Goal: Task Accomplishment & Management: Use online tool/utility

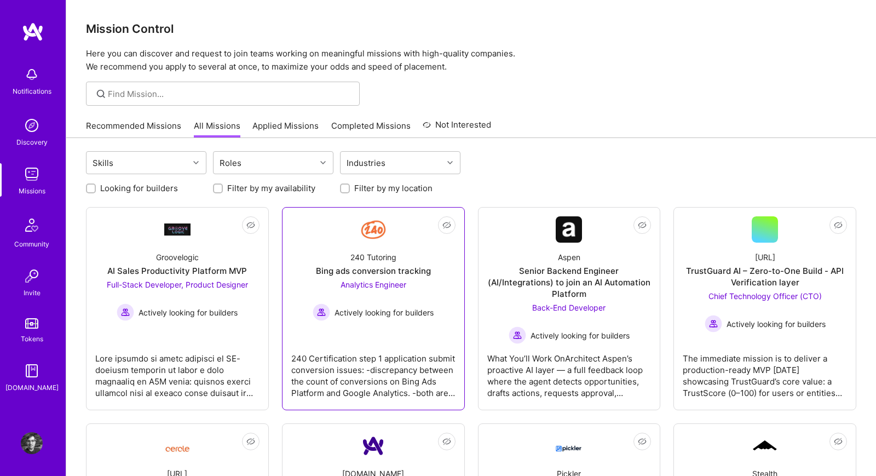
click at [393, 377] on div "240 Certification step 1 application submit conversion issues: -discrepancy bet…" at bounding box center [373, 371] width 164 height 55
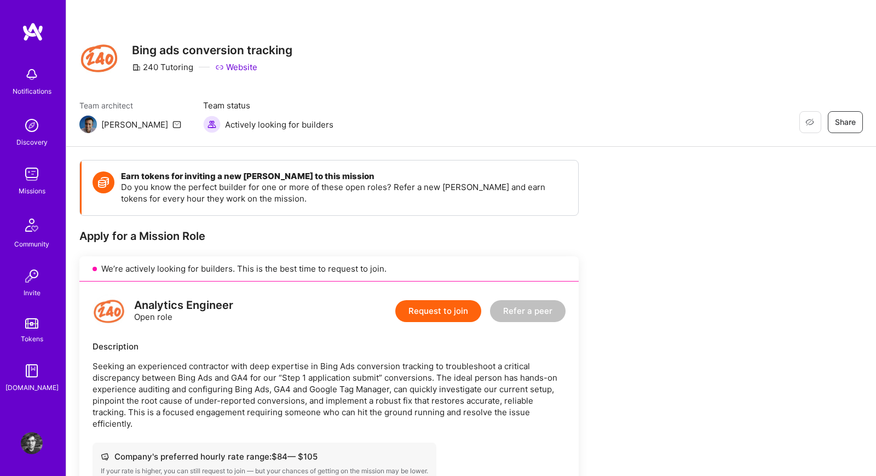
click at [234, 66] on link "Website" at bounding box center [236, 66] width 42 height 11
click at [21, 178] on img at bounding box center [32, 174] width 22 height 22
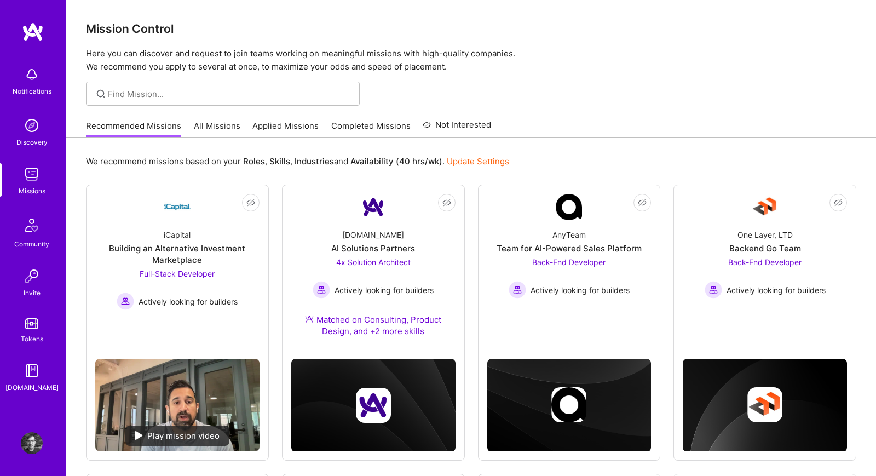
click at [218, 123] on link "All Missions" at bounding box center [217, 129] width 47 height 18
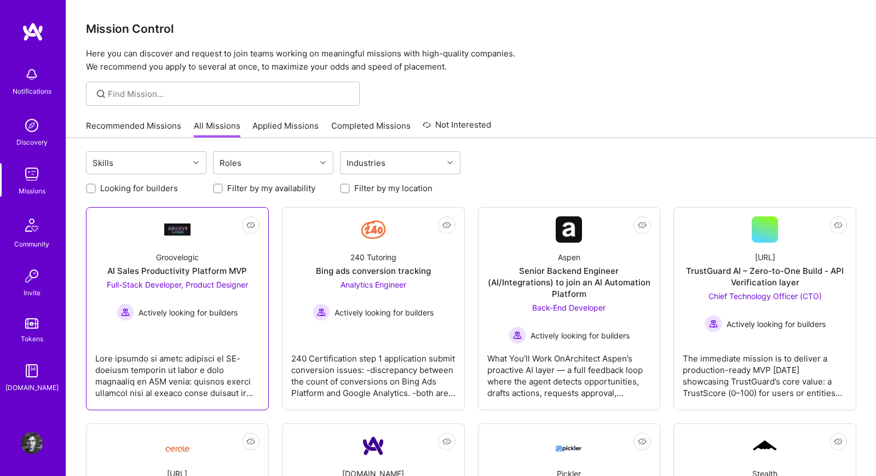
click at [172, 347] on div at bounding box center [177, 371] width 164 height 55
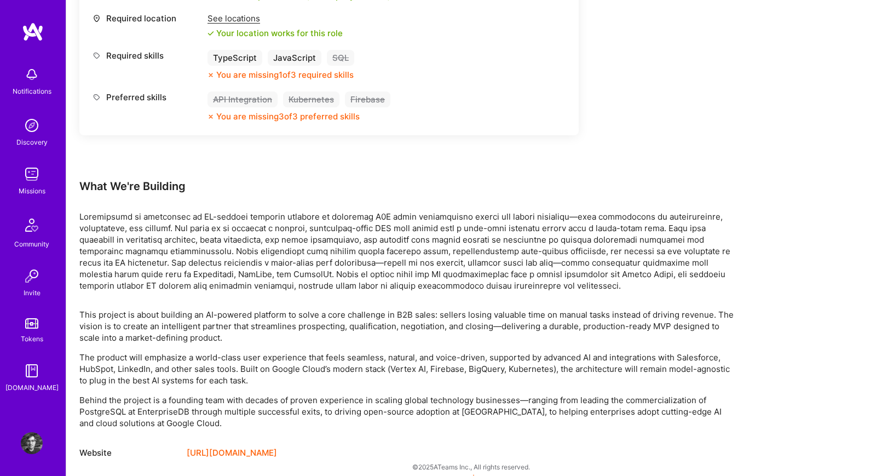
scroll to position [942, 0]
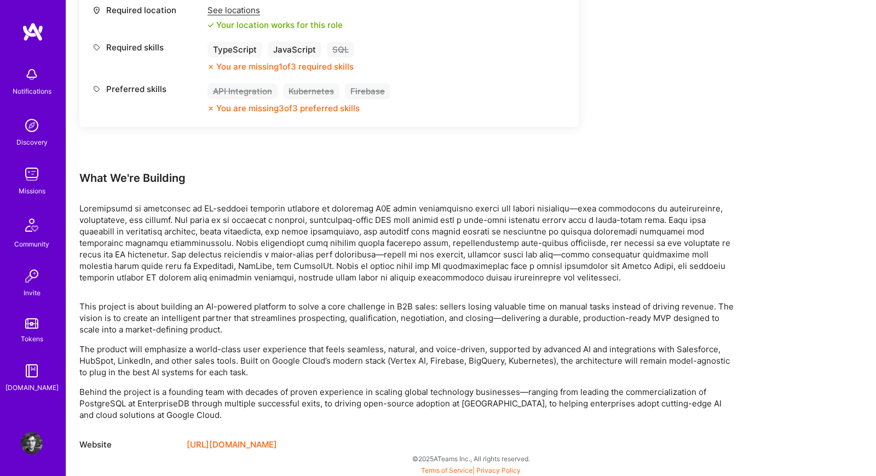
click at [253, 441] on link "https://groovelogic.io/" at bounding box center [232, 444] width 90 height 13
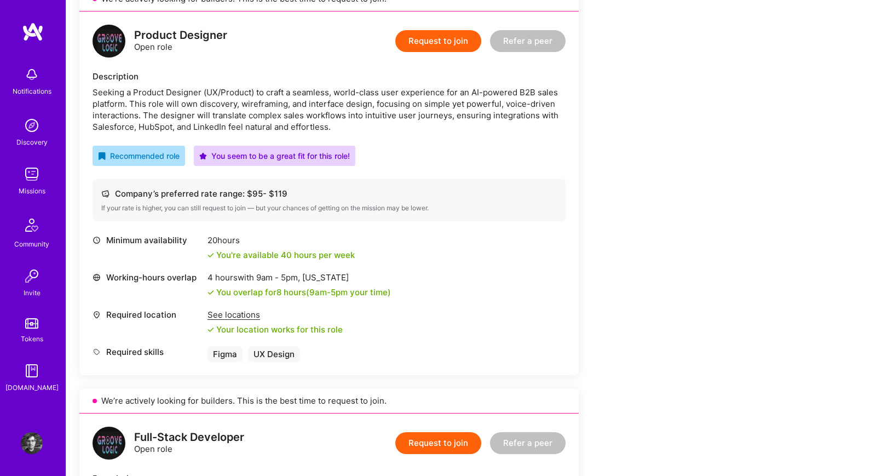
scroll to position [281, 0]
